Goal: Obtain resource: Download file/media

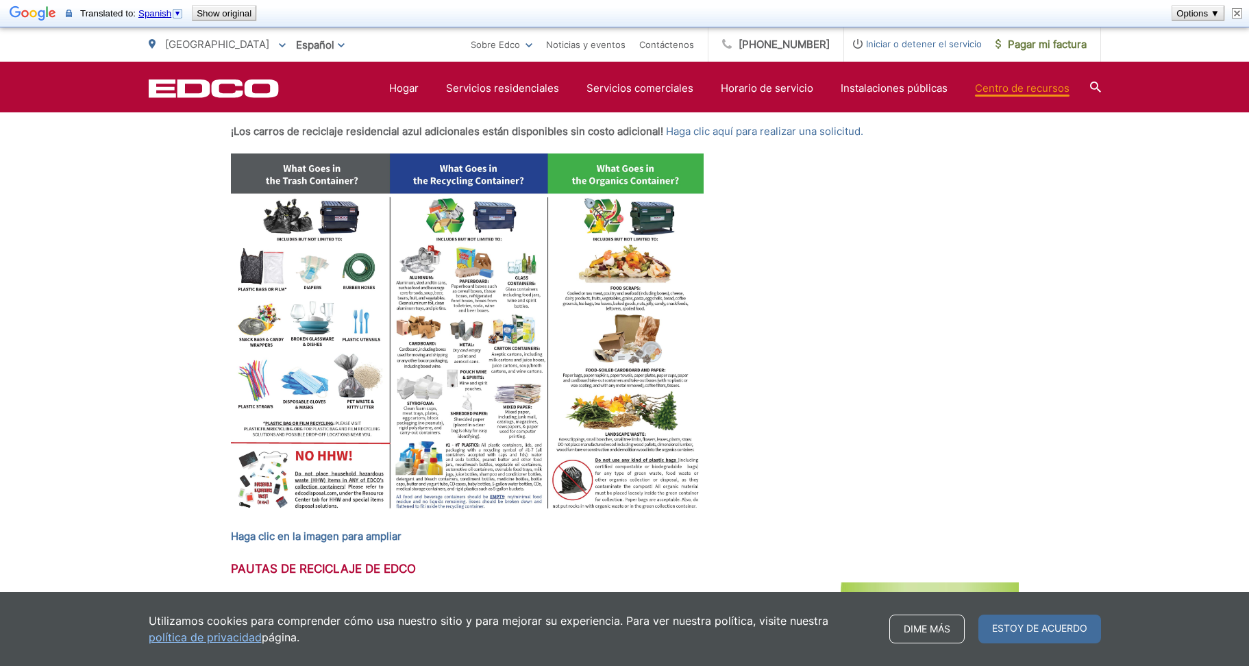
scroll to position [627, 0]
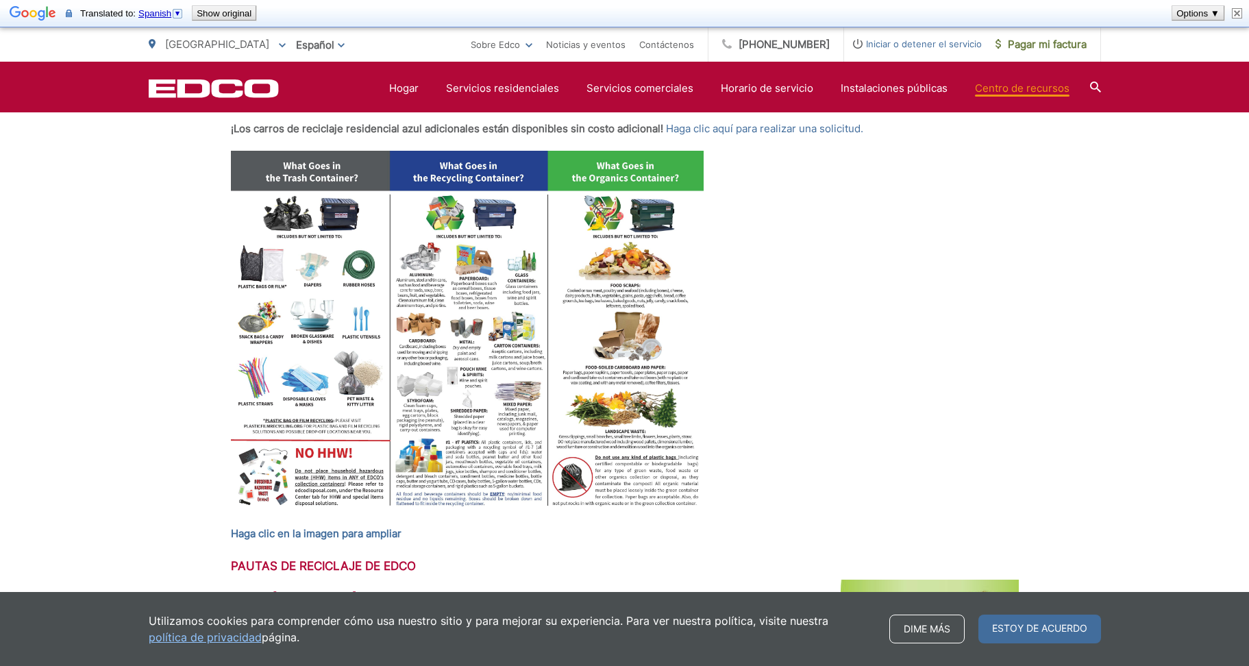
click at [299, 165] on img at bounding box center [467, 333] width 473 height 365
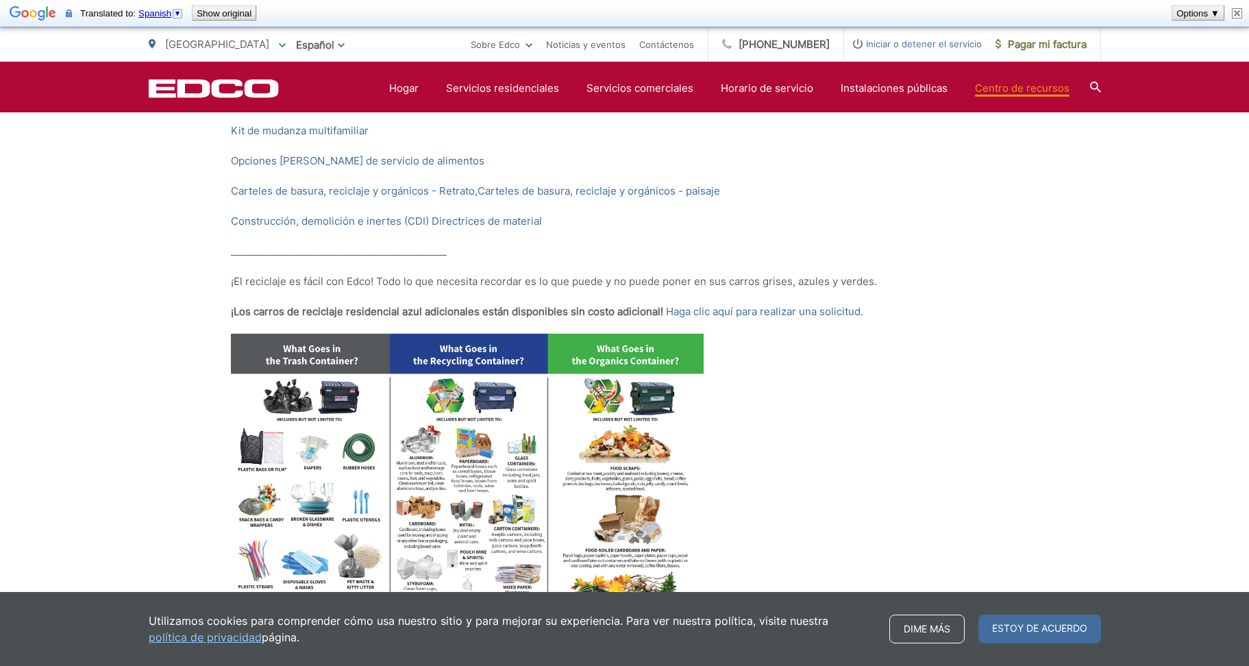
scroll to position [443, 0]
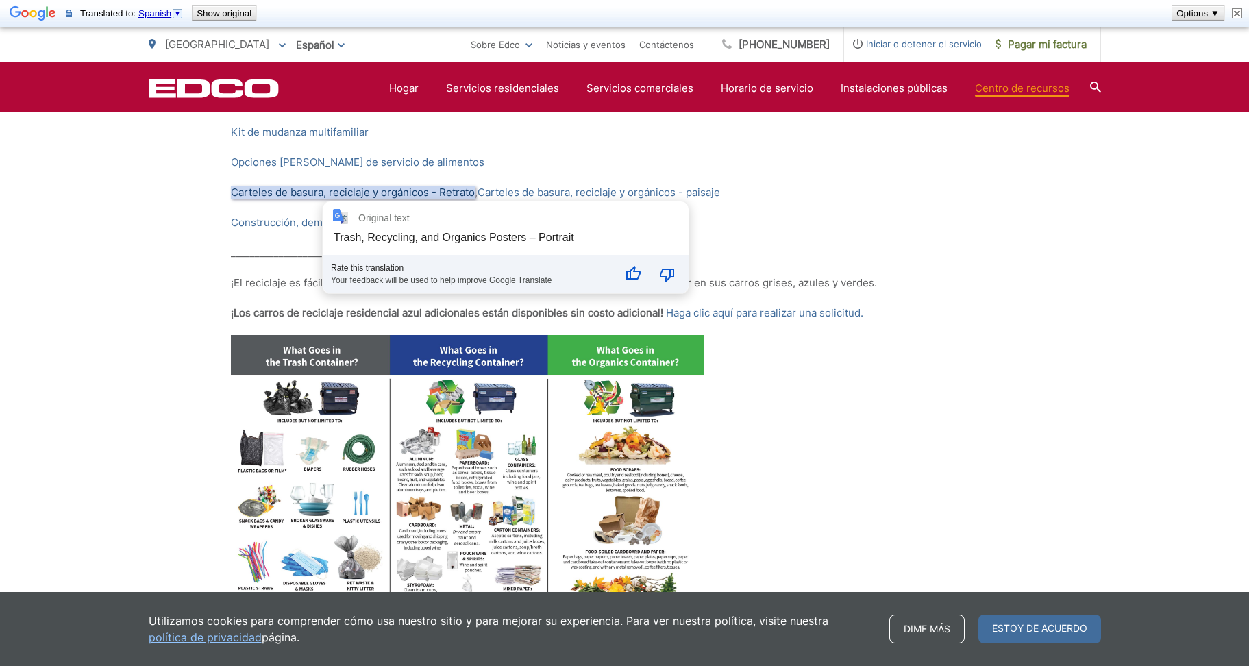
click at [331, 194] on font "Carteles de basura, reciclaje y orgánicos - Retrato" at bounding box center [353, 192] width 244 height 13
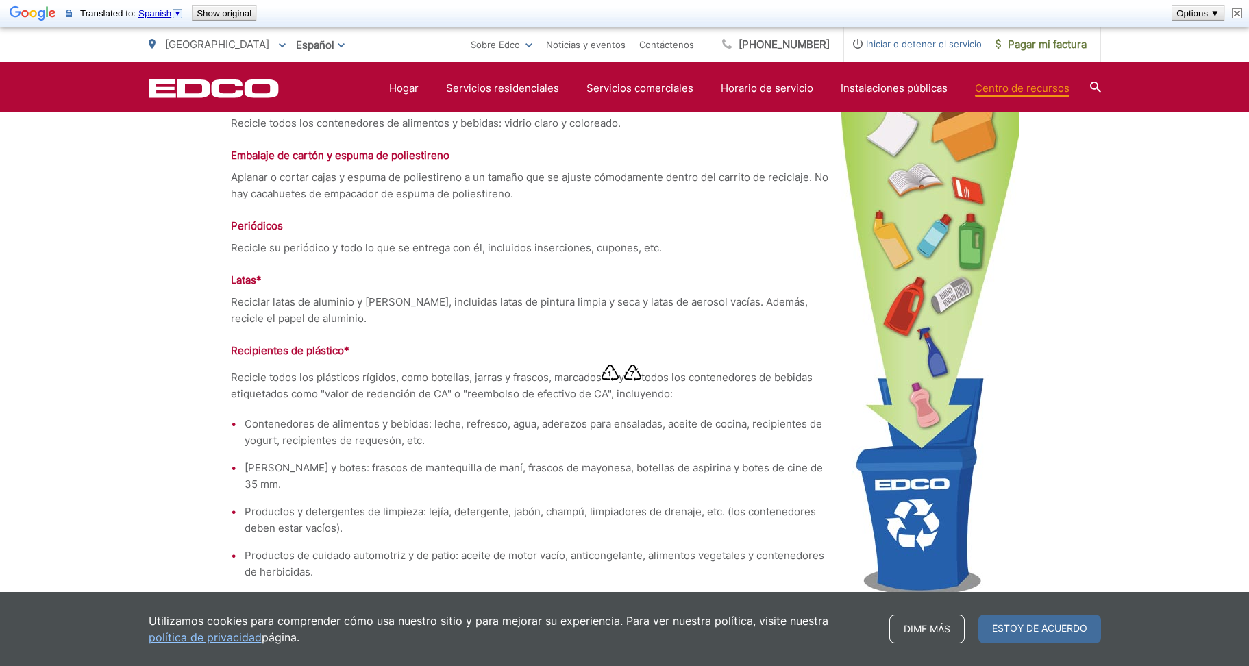
scroll to position [1131, 0]
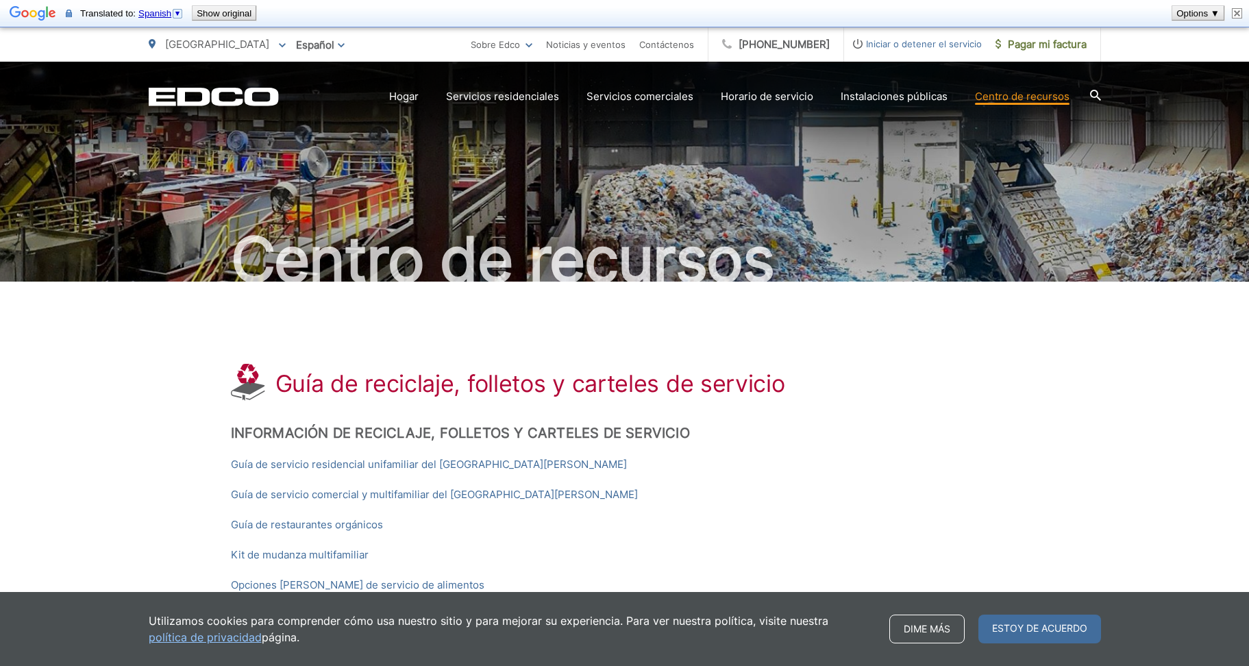
scroll to position [0, 0]
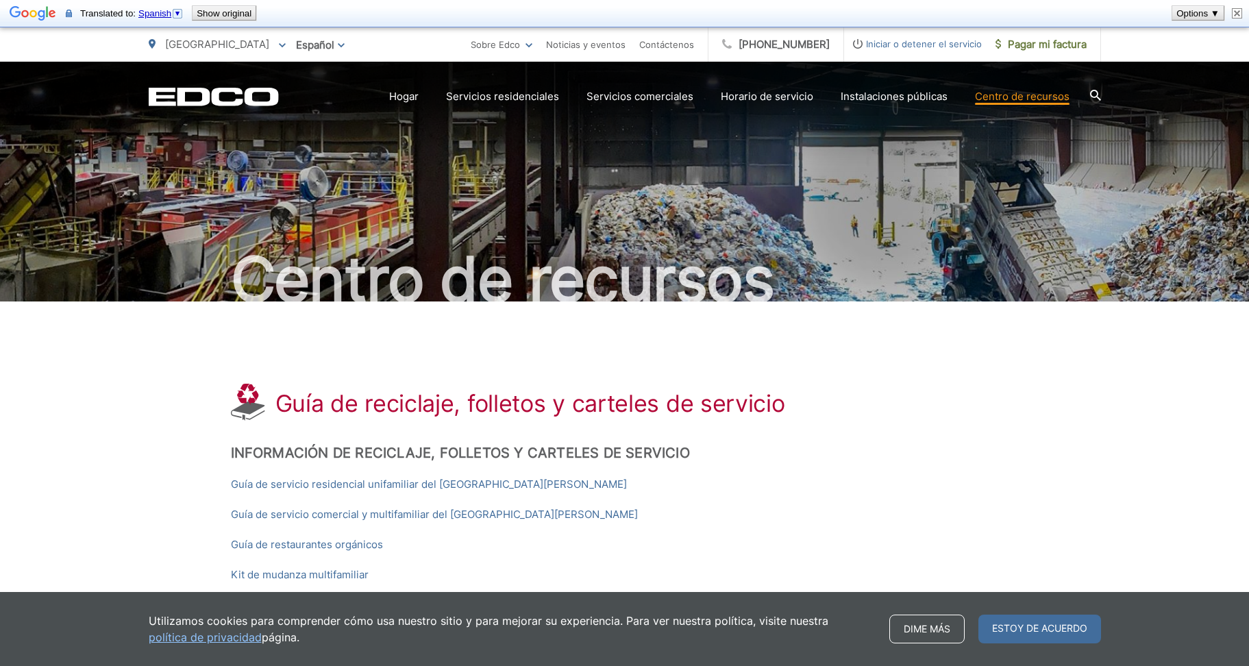
click at [350, 45] on div "Español Inglés Español coreano árabe" at bounding box center [320, 45] width 69 height 24
click at [334, 45] on font "Español" at bounding box center [315, 44] width 38 height 13
click at [318, 75] on div "Inglés" at bounding box center [320, 75] width 42 height 14
